Goal: Task Accomplishment & Management: Manage account settings

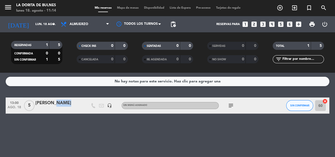
click at [59, 107] on div "[PERSON_NAME]" at bounding box center [58, 105] width 46 height 11
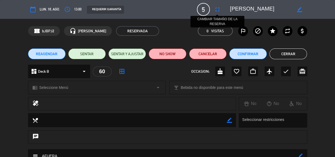
click at [217, 8] on icon "fullscreen" at bounding box center [217, 9] width 6 height 6
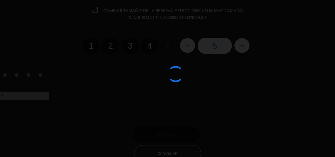
click at [129, 46] on div at bounding box center [167, 78] width 335 height 157
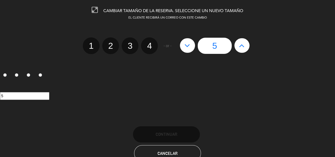
click at [137, 39] on div "1 2 3 4" at bounding box center [120, 45] width 75 height 17
click at [136, 43] on label "3" at bounding box center [130, 45] width 17 height 17
click at [131, 43] on input "3" at bounding box center [130, 41] width 4 height 4
radio input "true"
radio input "false"
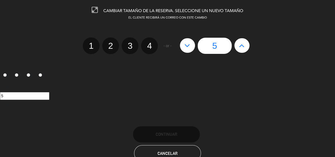
radio input "false"
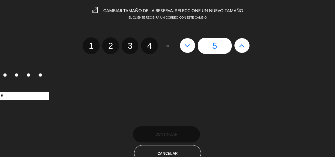
radio input "true"
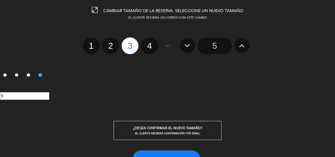
click at [189, 154] on button "Continuar" at bounding box center [166, 159] width 67 height 16
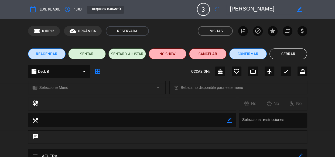
click at [292, 56] on button "Cerrar" at bounding box center [287, 54] width 37 height 11
